Goal: Task Accomplishment & Management: Use online tool/utility

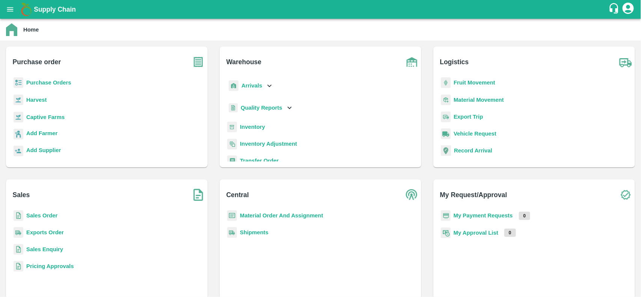
click at [262, 124] on b "Inventory" at bounding box center [252, 127] width 25 height 6
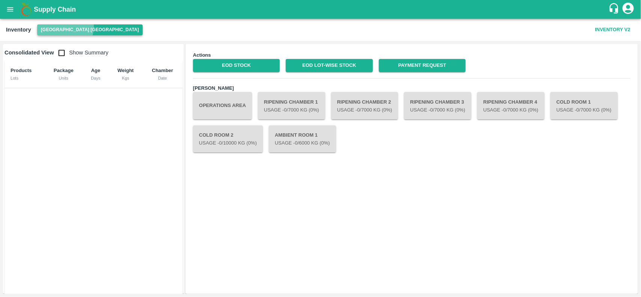
click at [65, 27] on button "[GEOGRAPHIC_DATA] [GEOGRAPHIC_DATA]" at bounding box center [89, 29] width 105 height 11
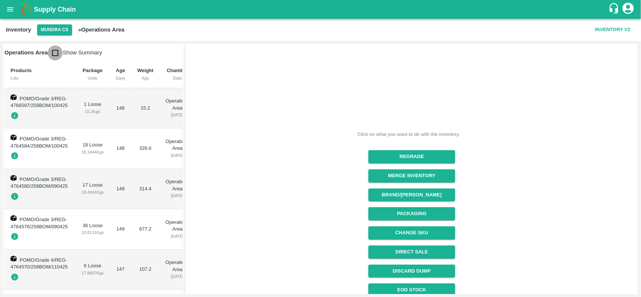
click at [54, 51] on input "checkbox" at bounding box center [55, 52] width 15 height 15
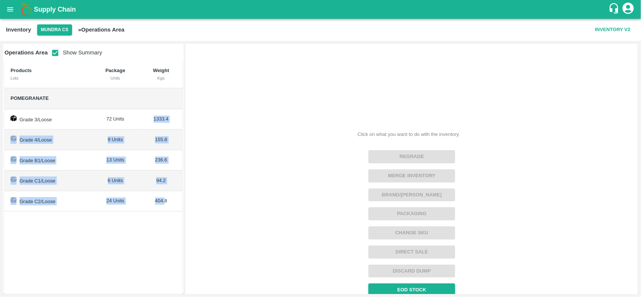
drag, startPoint x: 153, startPoint y: 117, endPoint x: 163, endPoint y: 197, distance: 80.9
click at [163, 197] on tbody "Pomegranate Grade 3/Loose 72 Units 1333.4 Grade 4/Loose 9 Units 155.8 Grade B1/…" at bounding box center [94, 150] width 178 height 124
click at [163, 197] on td "404.8" at bounding box center [161, 201] width 43 height 21
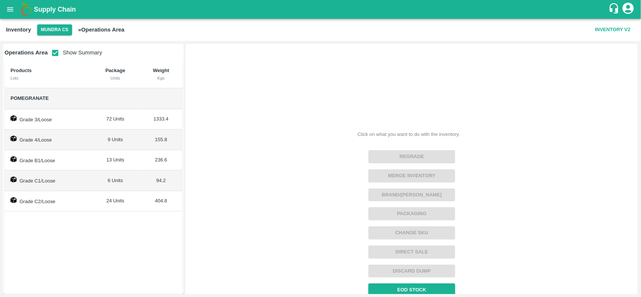
click at [156, 212] on td "404.8" at bounding box center [161, 201] width 43 height 21
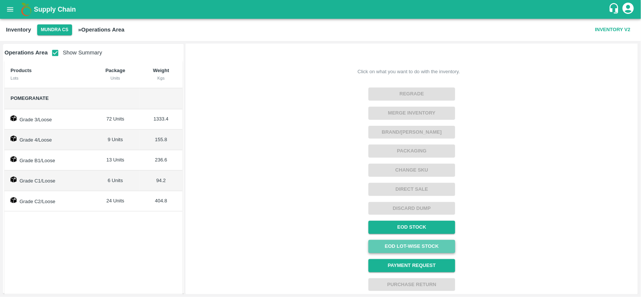
click at [423, 241] on link "EOD Lot-wise Stock" at bounding box center [411, 246] width 87 height 13
click at [53, 58] on input "checkbox" at bounding box center [55, 52] width 15 height 15
checkbox input "false"
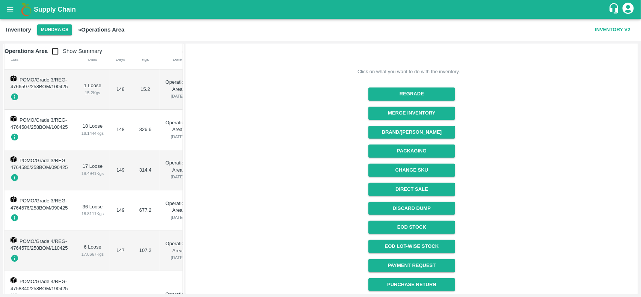
scroll to position [0, 0]
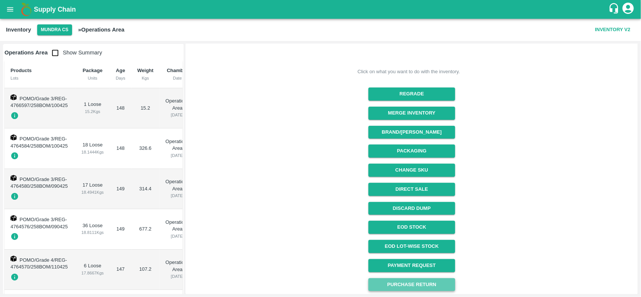
click at [437, 282] on button "Purchase Return" at bounding box center [411, 284] width 87 height 13
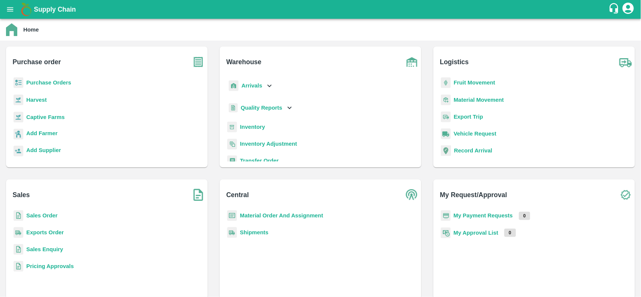
click at [233, 129] on img at bounding box center [232, 127] width 10 height 11
click at [253, 127] on b "Inventory" at bounding box center [252, 127] width 25 height 6
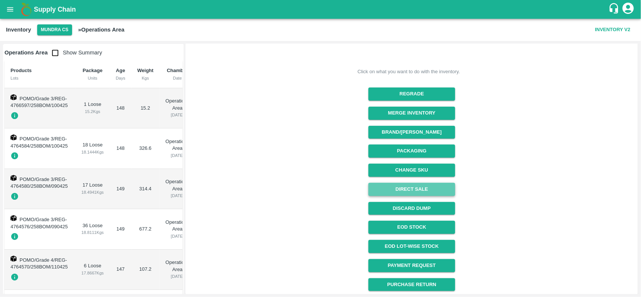
click at [445, 194] on button "Direct Sale" at bounding box center [411, 189] width 87 height 13
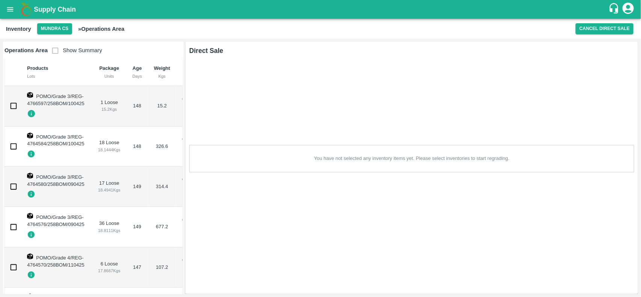
click at [29, 30] on b "Inventory" at bounding box center [18, 29] width 25 height 6
click at [38, 10] on b "Supply Chain" at bounding box center [55, 10] width 42 height 8
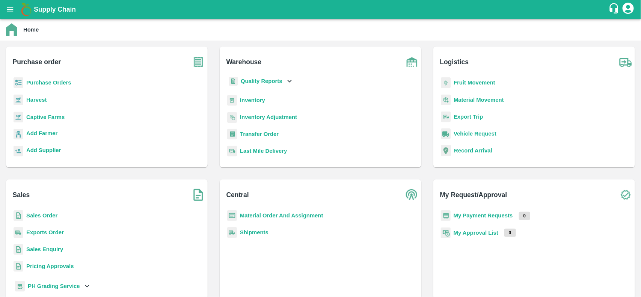
scroll to position [27, 0]
click at [249, 100] on b "Inventory" at bounding box center [252, 99] width 25 height 6
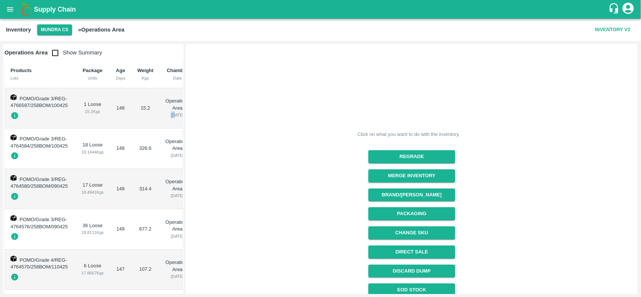
scroll to position [0, 12]
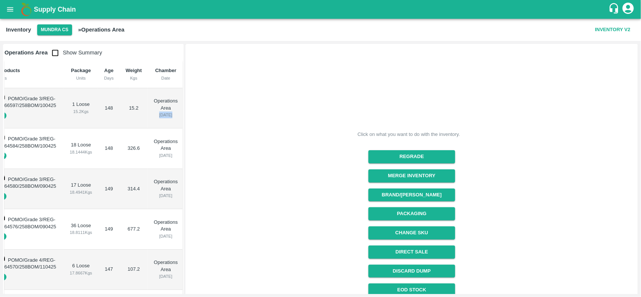
drag, startPoint x: 167, startPoint y: 117, endPoint x: 179, endPoint y: 115, distance: 12.5
click at [179, 115] on td "Operations Area 04 Jun" at bounding box center [166, 108] width 36 height 40
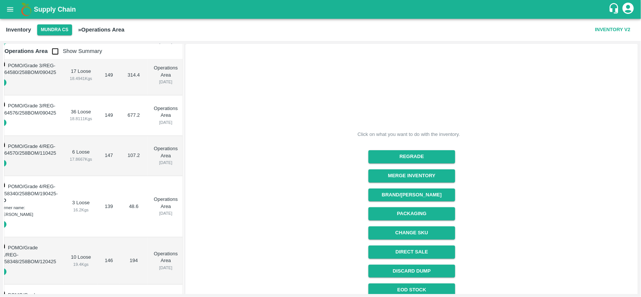
scroll to position [0, 0]
